Goal: Task Accomplishment & Management: Use online tool/utility

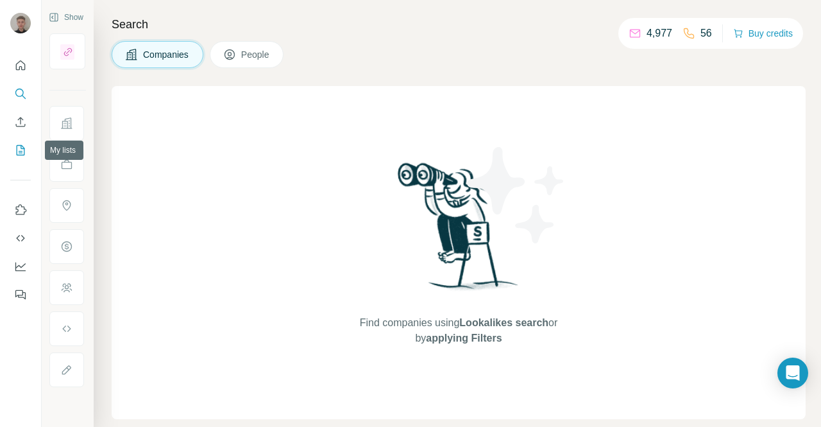
click at [17, 149] on icon "My lists" at bounding box center [21, 150] width 8 height 10
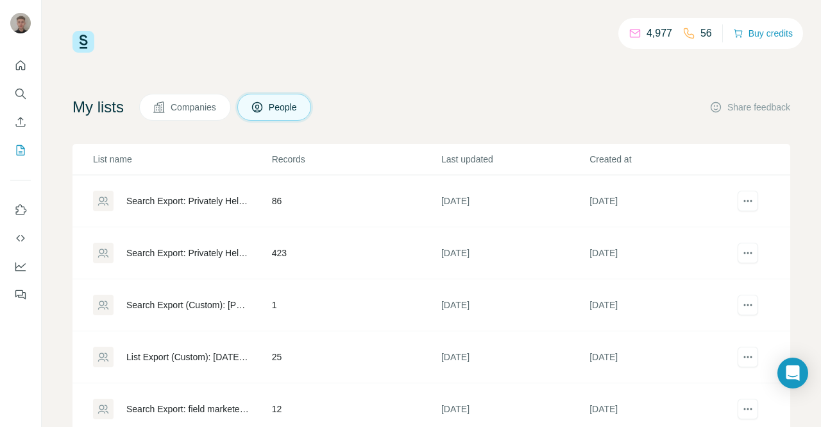
click at [203, 202] on div "Search Export: Privately Held, Field Marketing Manager, Field Marketing Special…" at bounding box center [188, 200] width 124 height 13
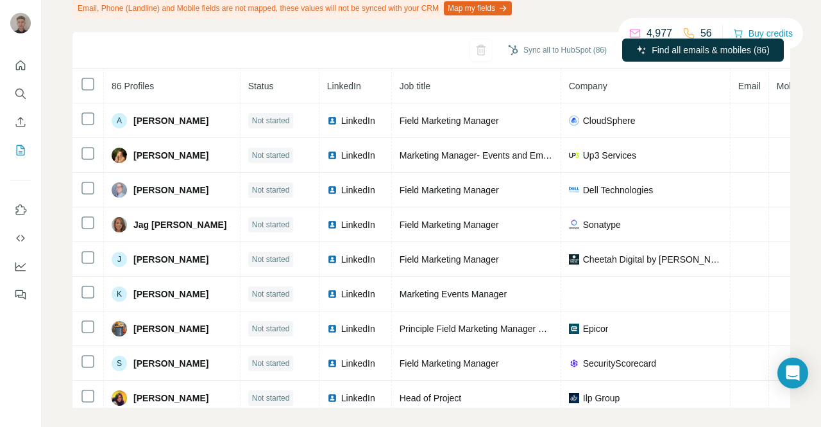
scroll to position [140, 0]
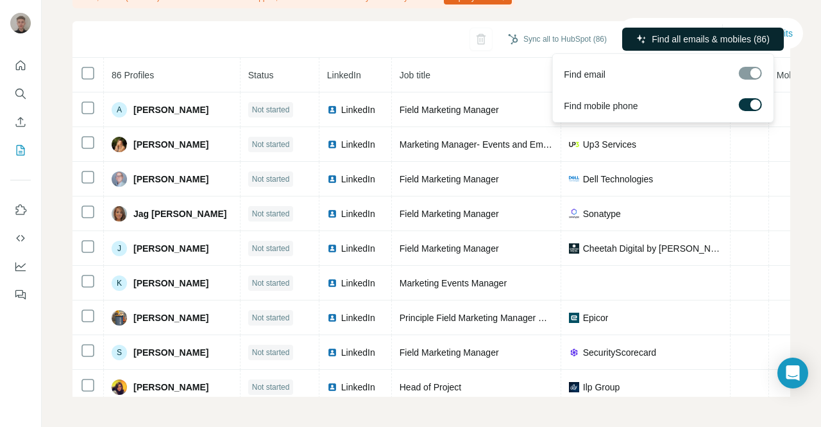
click at [667, 38] on span "Find all emails & mobiles (86)" at bounding box center [711, 39] width 118 height 13
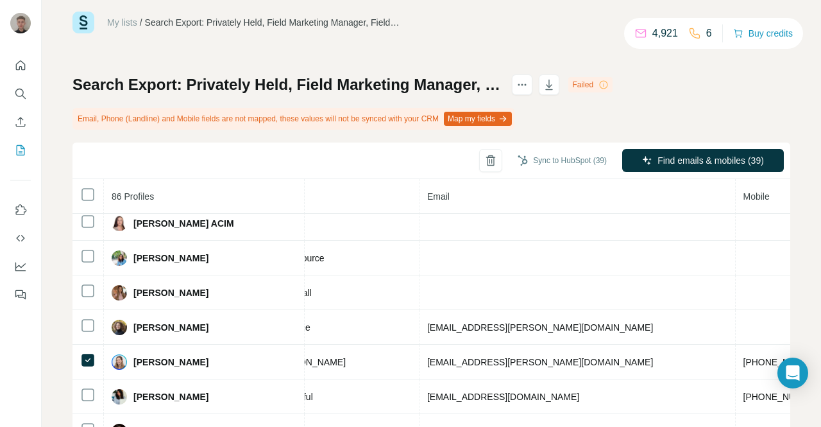
scroll to position [13, 0]
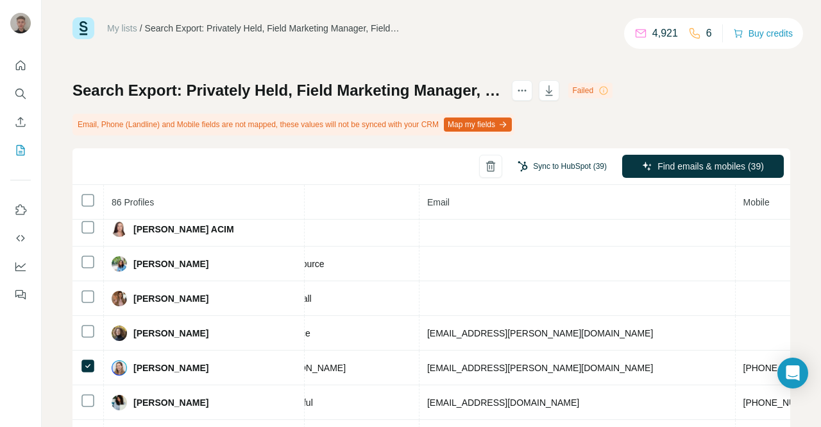
click at [520, 162] on button "Sync to HubSpot (39)" at bounding box center [562, 166] width 107 height 19
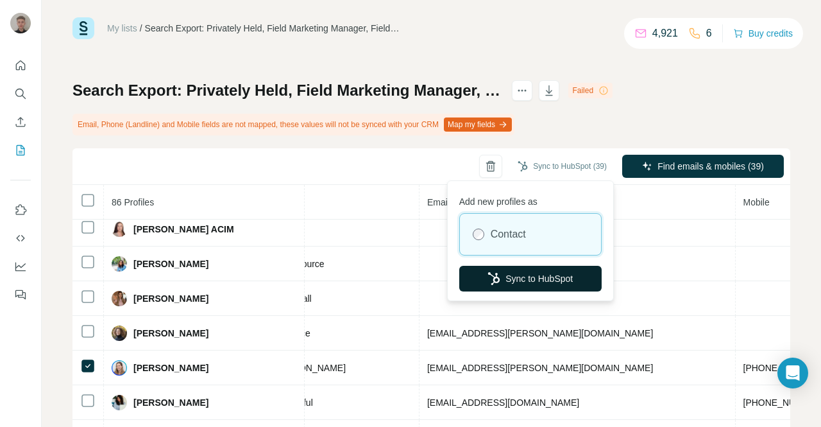
click at [529, 273] on button "Sync to HubSpot" at bounding box center [530, 279] width 142 height 26
